Goal: Task Accomplishment & Management: Manage account settings

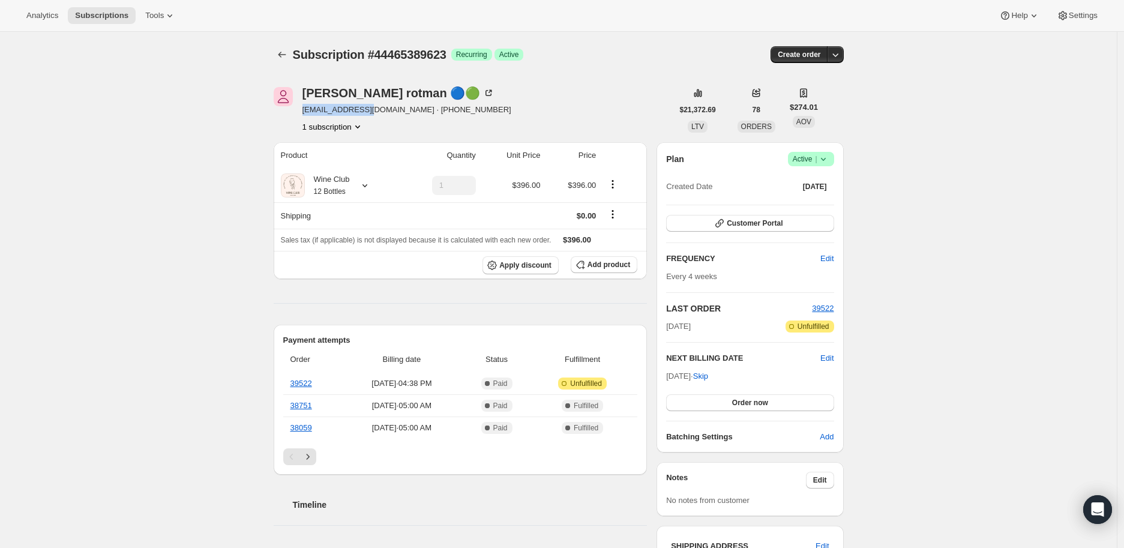
drag, startPoint x: 303, startPoint y: 109, endPoint x: 376, endPoint y: 112, distance: 72.7
click at [376, 112] on div "[PERSON_NAME] 🔵🟢 [EMAIL_ADDRESS][DOMAIN_NAME] · [PHONE_NUMBER] 1 subscription" at bounding box center [473, 110] width 399 height 46
copy span "[EMAIL_ADDRESS][DOMAIN_NAME]"
click at [830, 355] on span "Edit" at bounding box center [826, 358] width 13 height 12
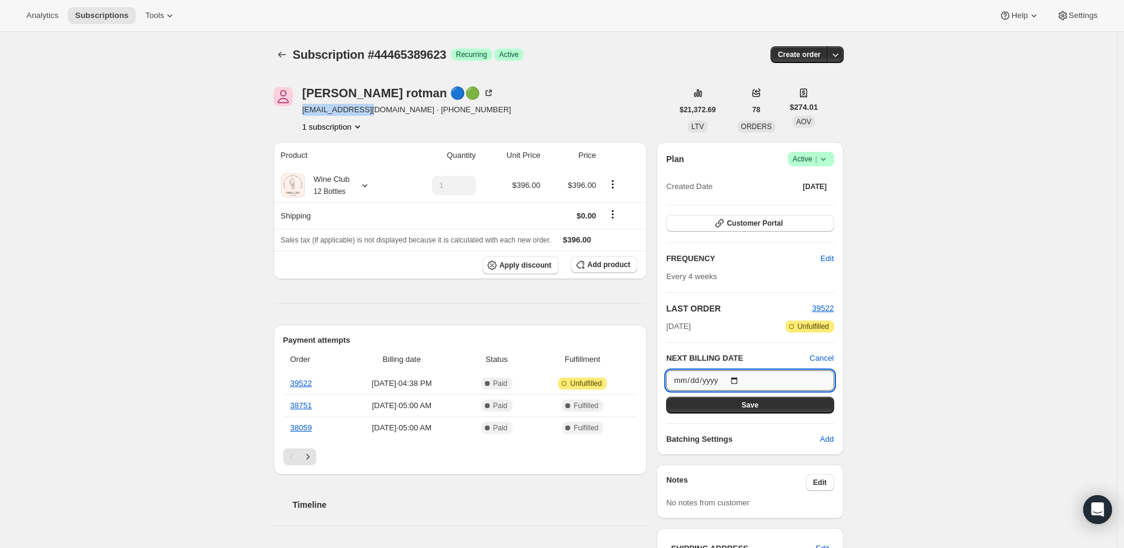
click at [741, 379] on input "[DATE]" at bounding box center [749, 380] width 167 height 20
type input "[DATE]"
click at [752, 402] on span "Save" at bounding box center [749, 405] width 17 height 10
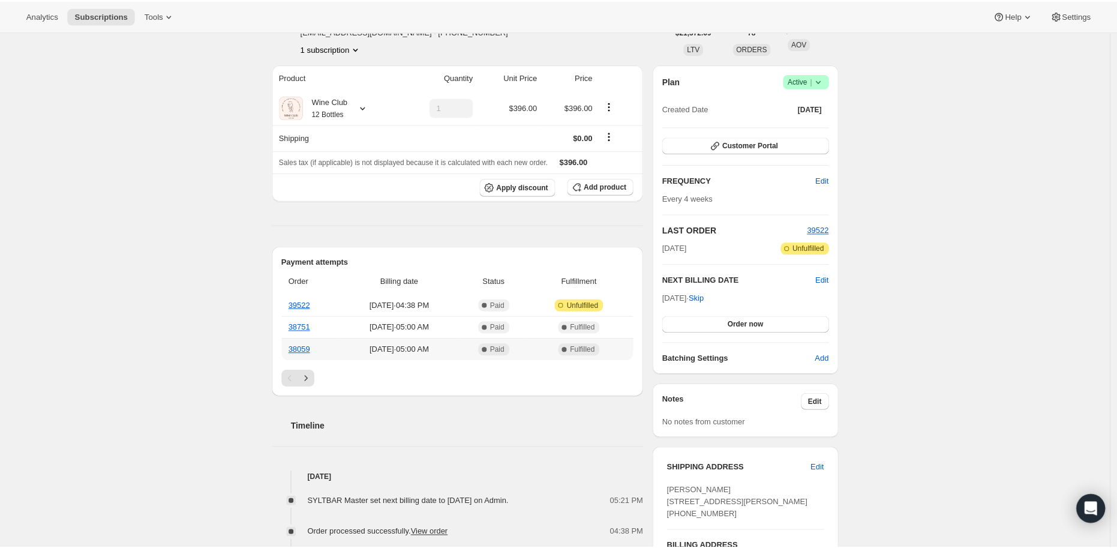
scroll to position [200, 0]
